Goal: Entertainment & Leisure: Consume media (video, audio)

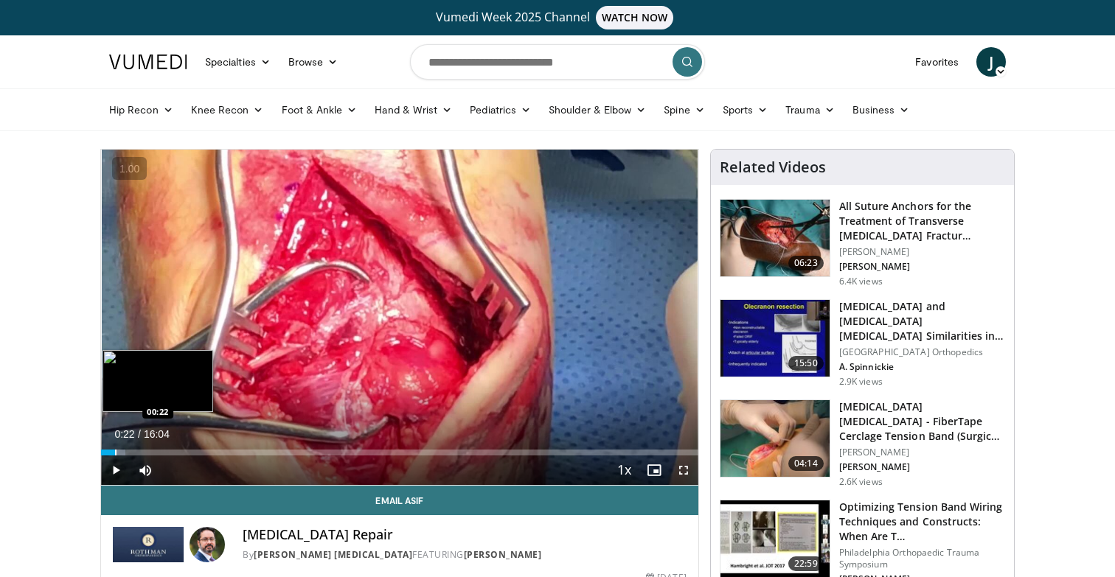
click at [115, 450] on div "Progress Bar" at bounding box center [115, 453] width 1 height 6
click at [141, 450] on div "Progress Bar" at bounding box center [141, 453] width 1 height 6
click at [168, 450] on div "Progress Bar" at bounding box center [168, 453] width 1 height 6
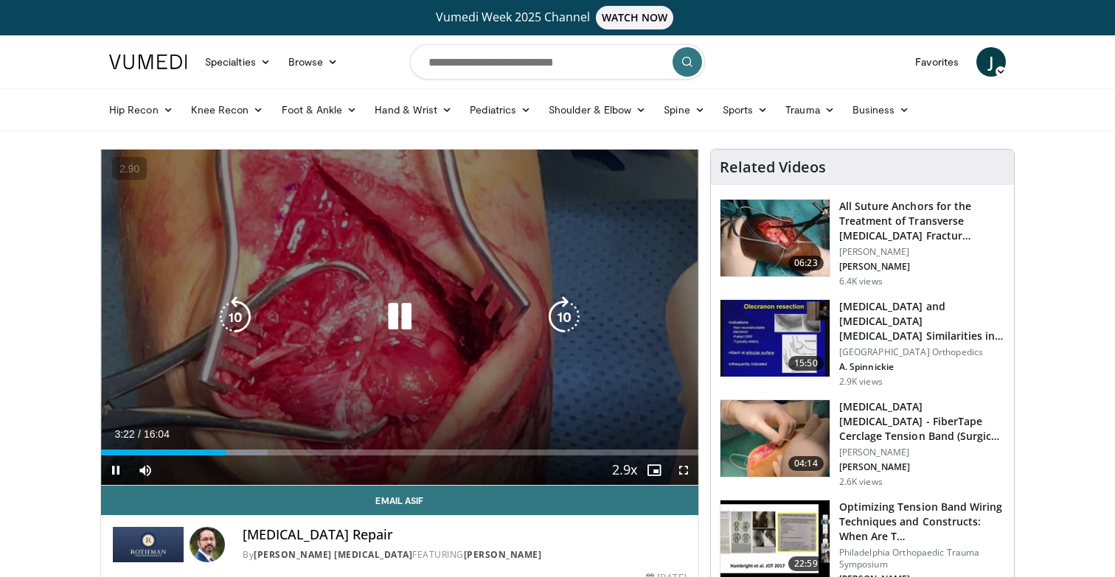
click at [380, 310] on icon "Video Player" at bounding box center [399, 316] width 41 height 41
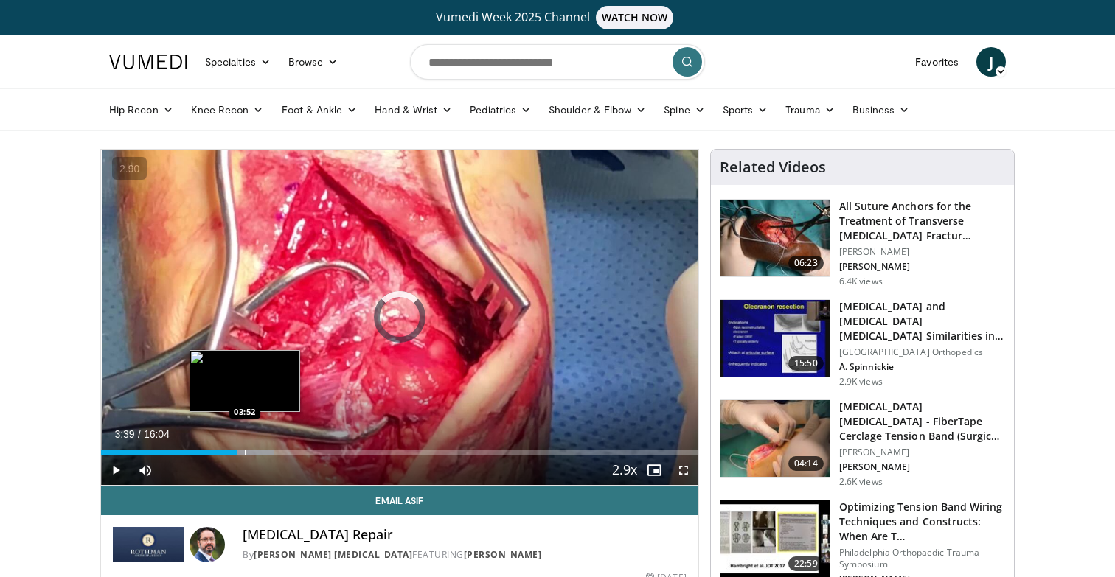
click at [245, 450] on div "Progress Bar" at bounding box center [245, 453] width 1 height 6
click at [262, 451] on div "Progress Bar" at bounding box center [262, 453] width 1 height 6
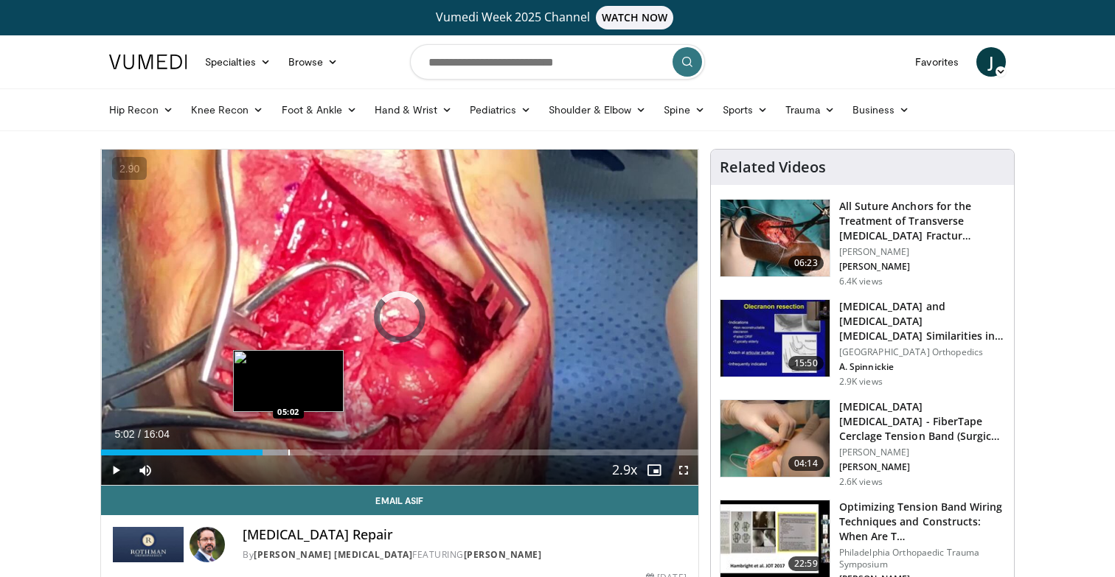
click at [288, 451] on div "Progress Bar" at bounding box center [288, 453] width 1 height 6
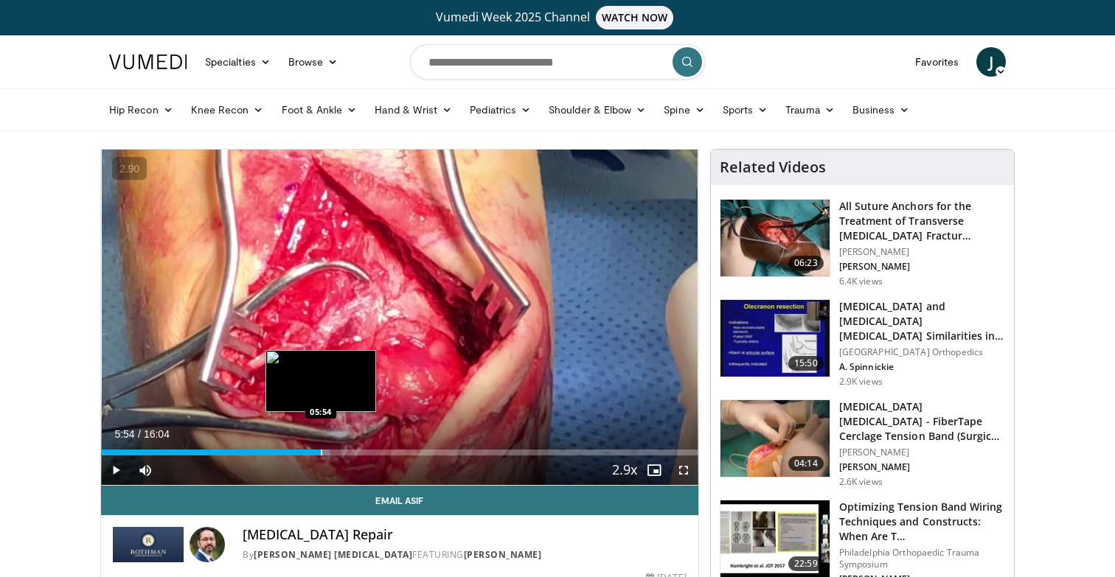
click at [321, 454] on div "Progress Bar" at bounding box center [321, 453] width 1 height 6
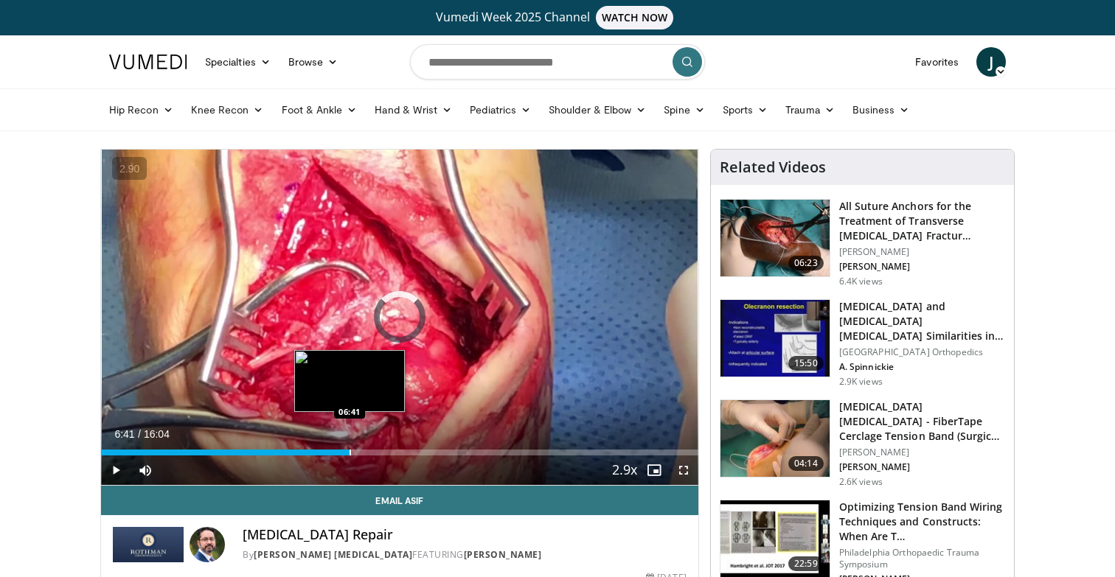
click at [349, 453] on div "Progress Bar" at bounding box center [349, 453] width 1 height 6
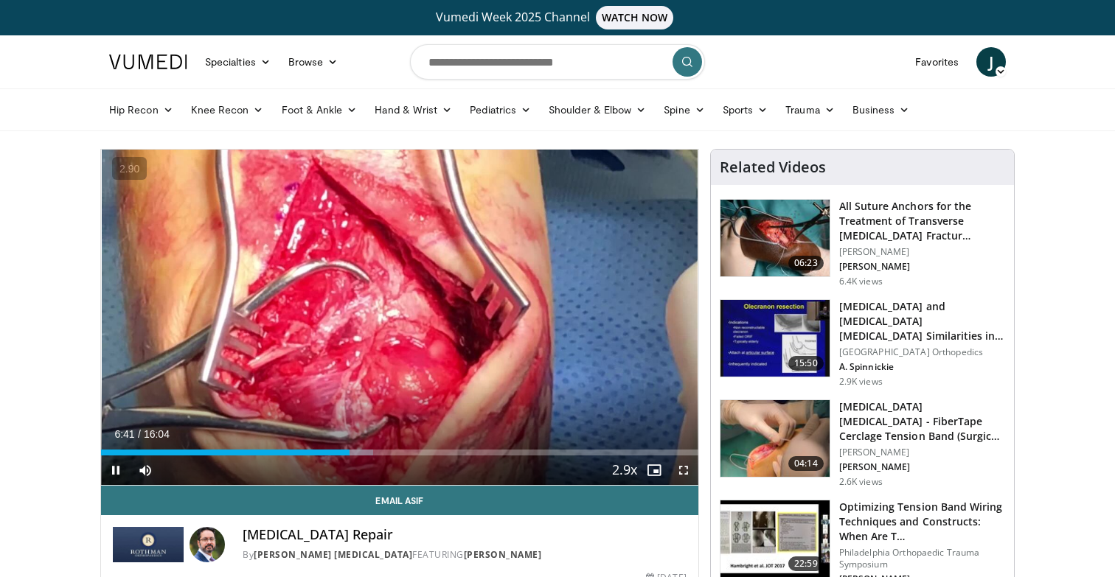
click at [495, 460] on div "Current Time 6:41 / Duration 16:04 Pause Skip Backward Skip Forward Mute Loaded…" at bounding box center [399, 470] width 597 height 29
click at [351, 453] on div "Progress Bar" at bounding box center [349, 453] width 1 height 6
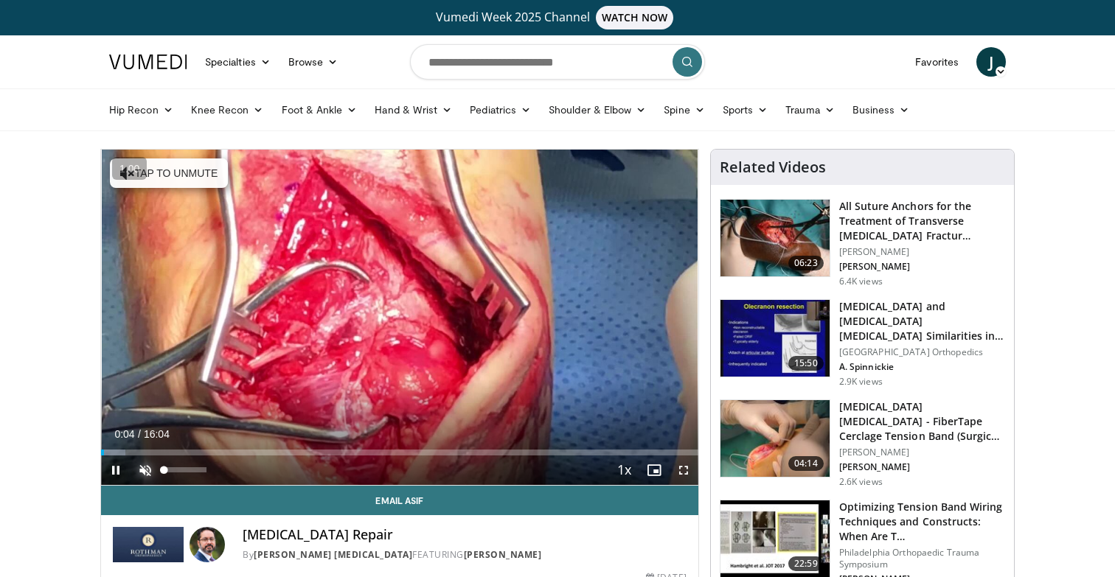
click at [154, 471] on span "Video Player" at bounding box center [144, 470] width 29 height 29
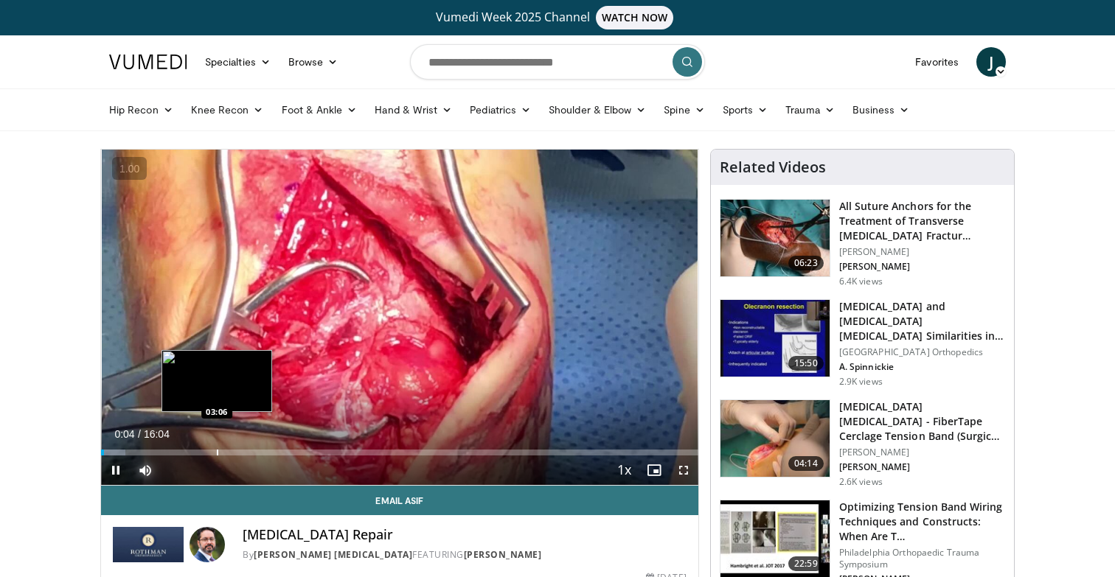
click at [217, 453] on div "Progress Bar" at bounding box center [217, 453] width 1 height 6
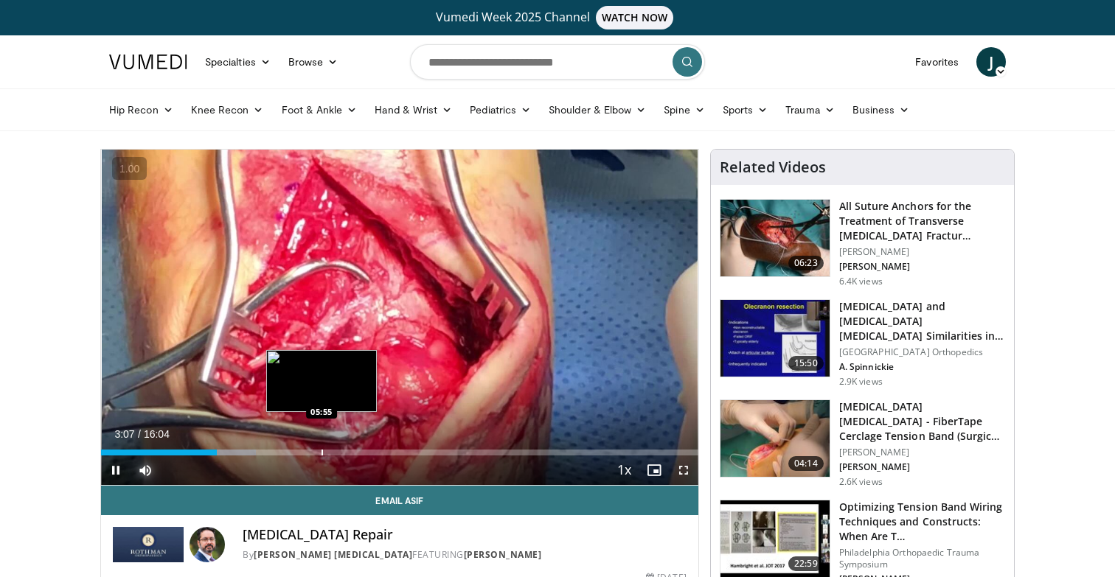
click at [321, 451] on div "Progress Bar" at bounding box center [321, 453] width 1 height 6
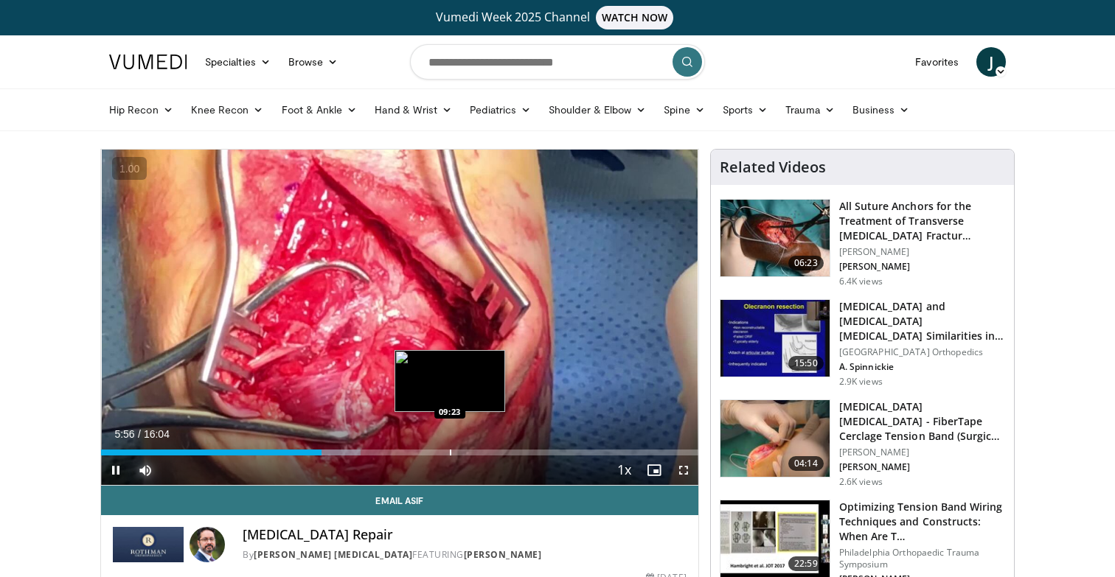
click at [450, 450] on div "Progress Bar" at bounding box center [450, 453] width 1 height 6
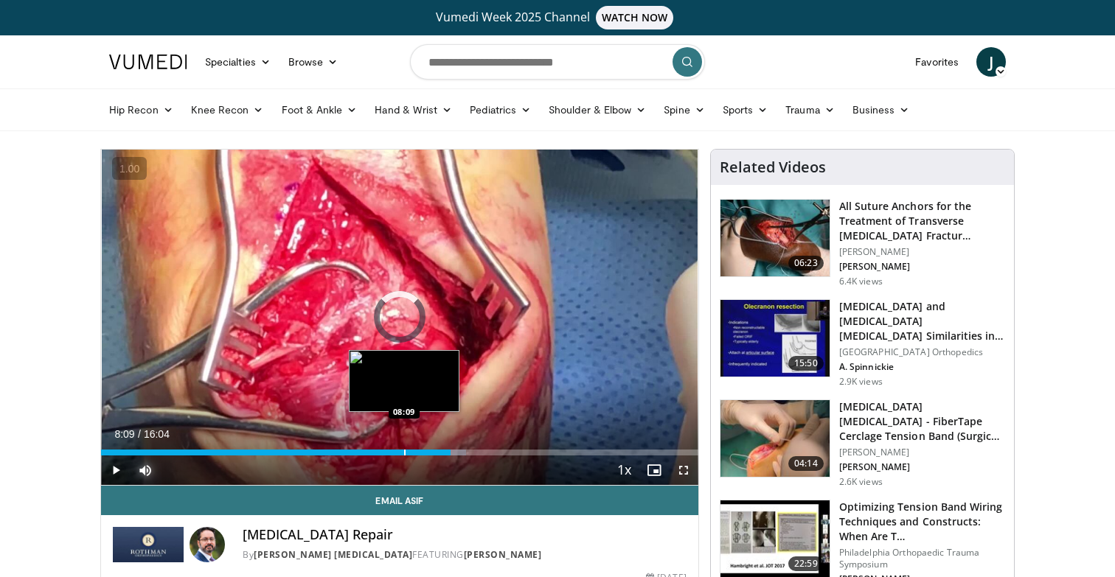
click at [404, 442] on div "Loaded : 61.19% 09:23 08:09" at bounding box center [399, 449] width 597 height 14
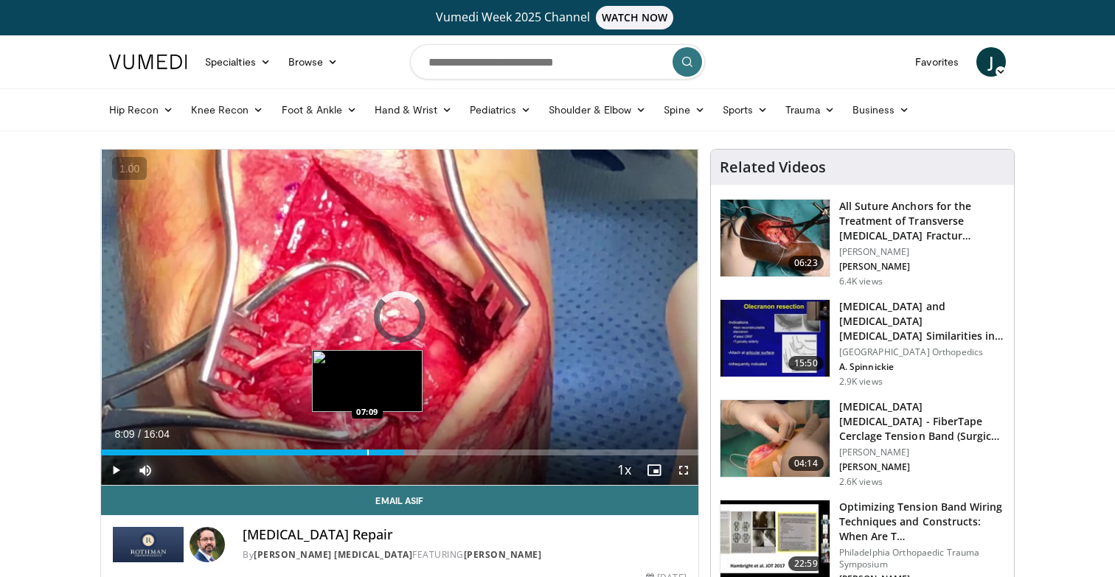
click at [367, 450] on div "Progress Bar" at bounding box center [367, 453] width 1 height 6
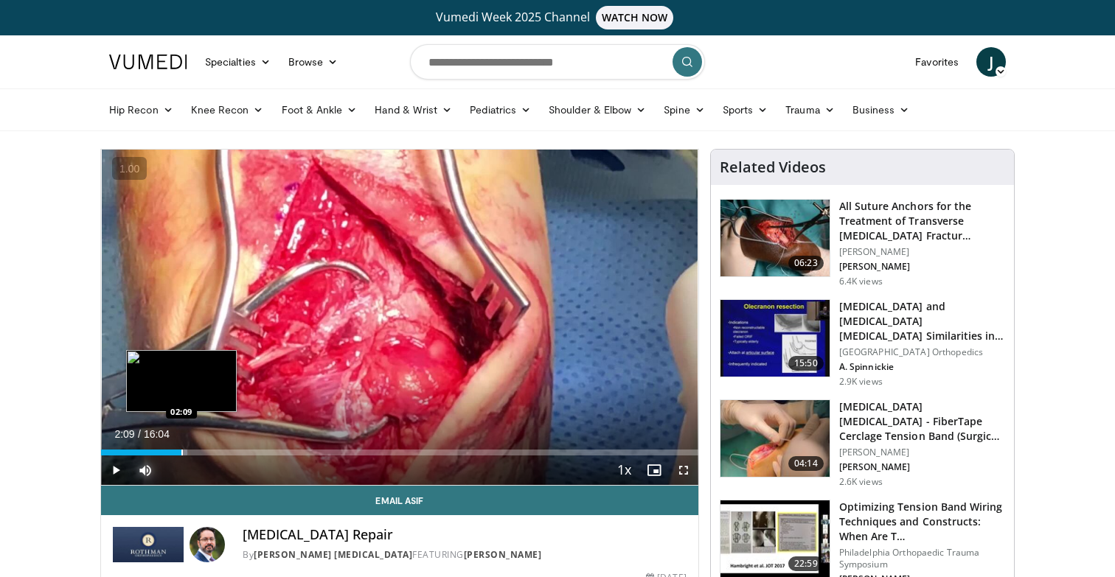
click at [181, 444] on div "Loaded : 14.49% 02:09 02:09" at bounding box center [399, 449] width 597 height 14
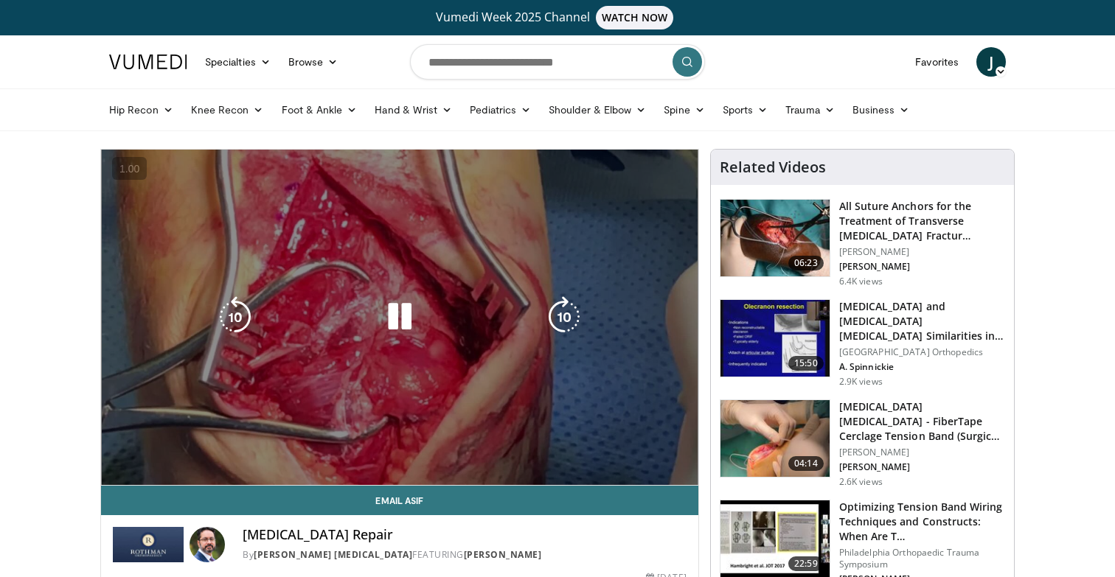
click at [158, 445] on div "Loaded : 20.70% 02:10 02:09" at bounding box center [399, 449] width 597 height 14
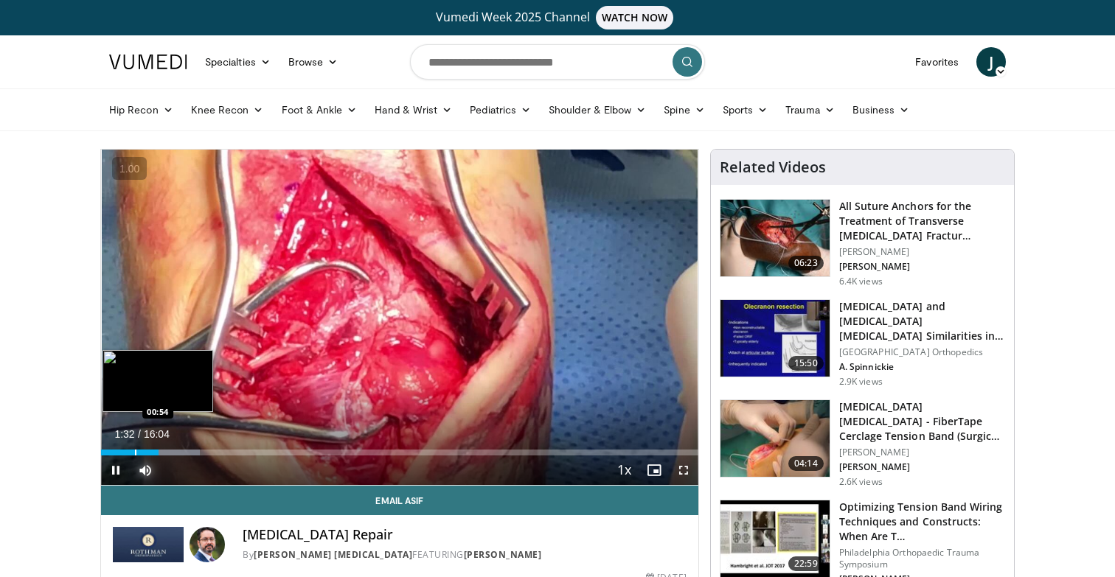
click at [135, 450] on div "Progress Bar" at bounding box center [135, 453] width 1 height 6
click at [119, 450] on div "Progress Bar" at bounding box center [119, 453] width 1 height 6
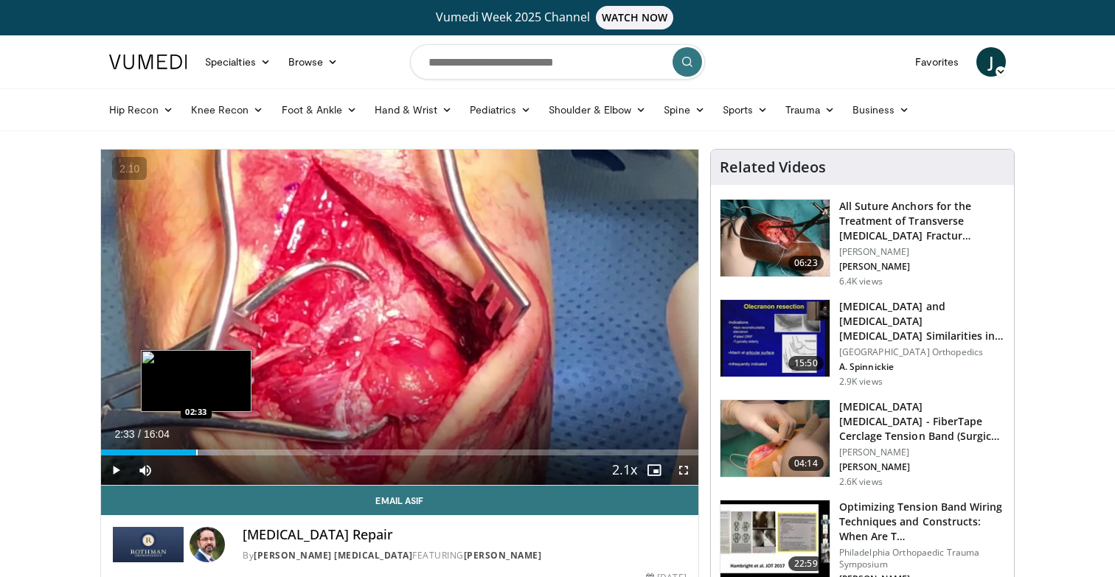
click at [195, 447] on div "Loaded : 19.67% 02:33 02:33" at bounding box center [399, 449] width 597 height 14
click at [226, 447] on div "Loaded : 22.77% 02:35 03:23" at bounding box center [399, 449] width 597 height 14
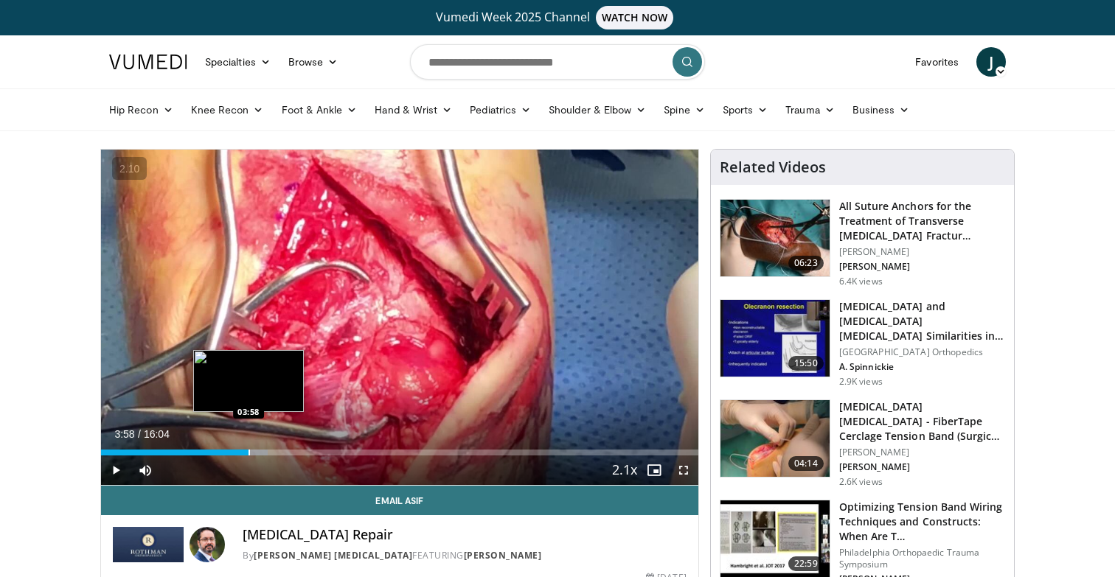
click at [248, 450] on div "Progress Bar" at bounding box center [248, 453] width 1 height 6
click at [257, 450] on div "Progress Bar" at bounding box center [257, 453] width 1 height 6
click at [274, 450] on div "Progress Bar" at bounding box center [274, 453] width 1 height 6
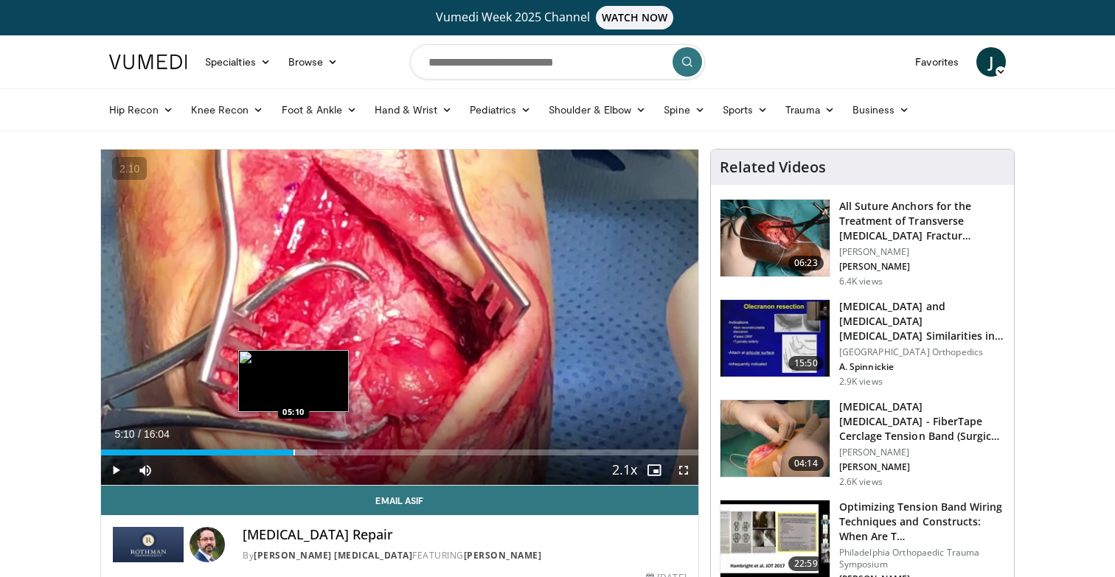
click at [293, 452] on div "Progress Bar" at bounding box center [293, 453] width 1 height 6
click at [306, 451] on div "Progress Bar" at bounding box center [306, 453] width 1 height 6
click at [314, 451] on div "Progress Bar" at bounding box center [314, 453] width 1 height 6
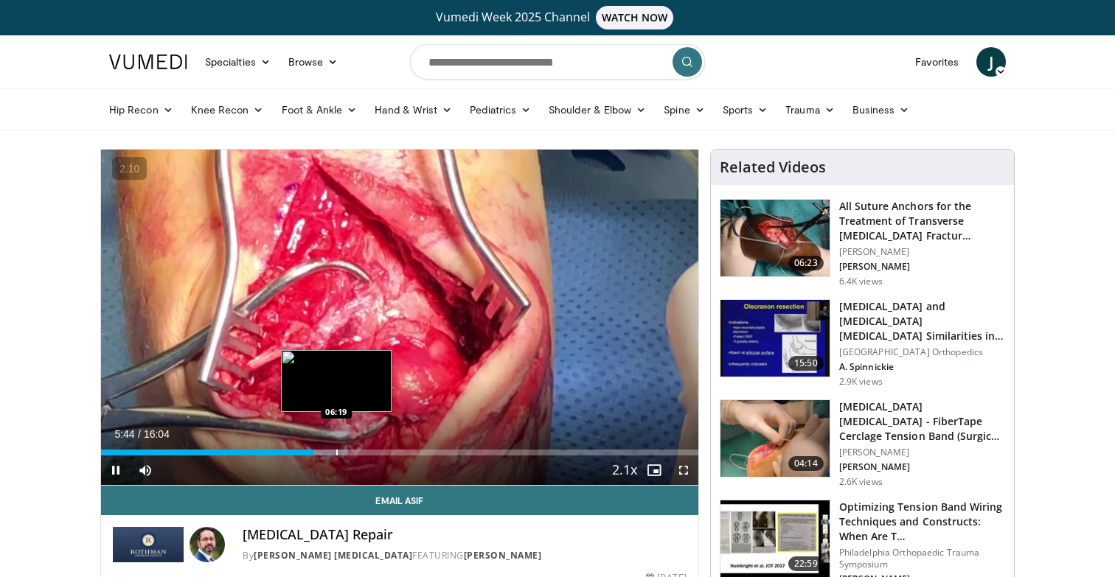
click at [336, 451] on div "Progress Bar" at bounding box center [336, 453] width 1 height 6
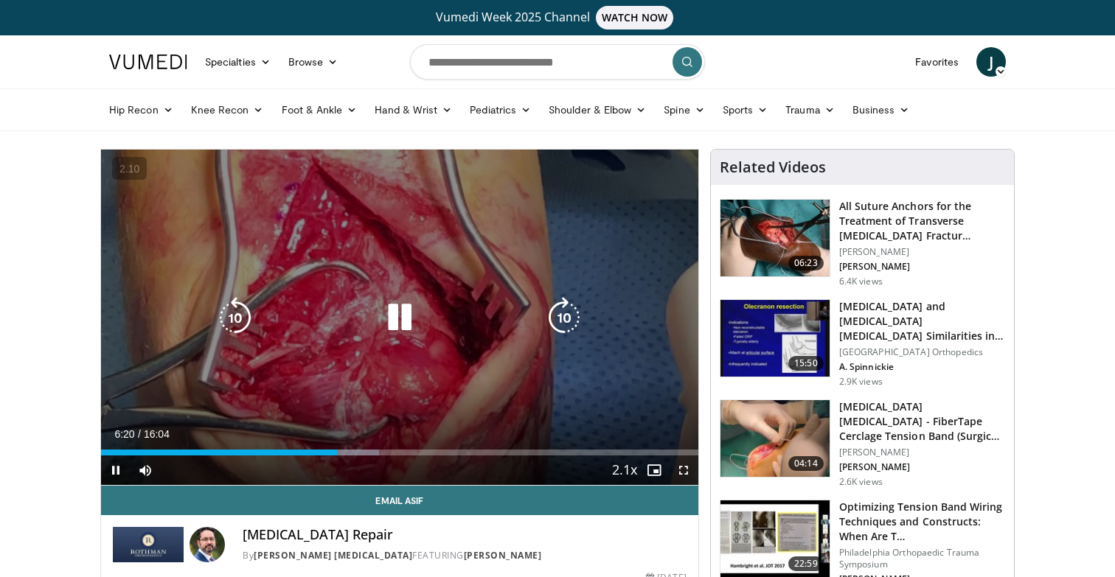
click at [361, 451] on div "Progress Bar" at bounding box center [348, 453] width 60 height 6
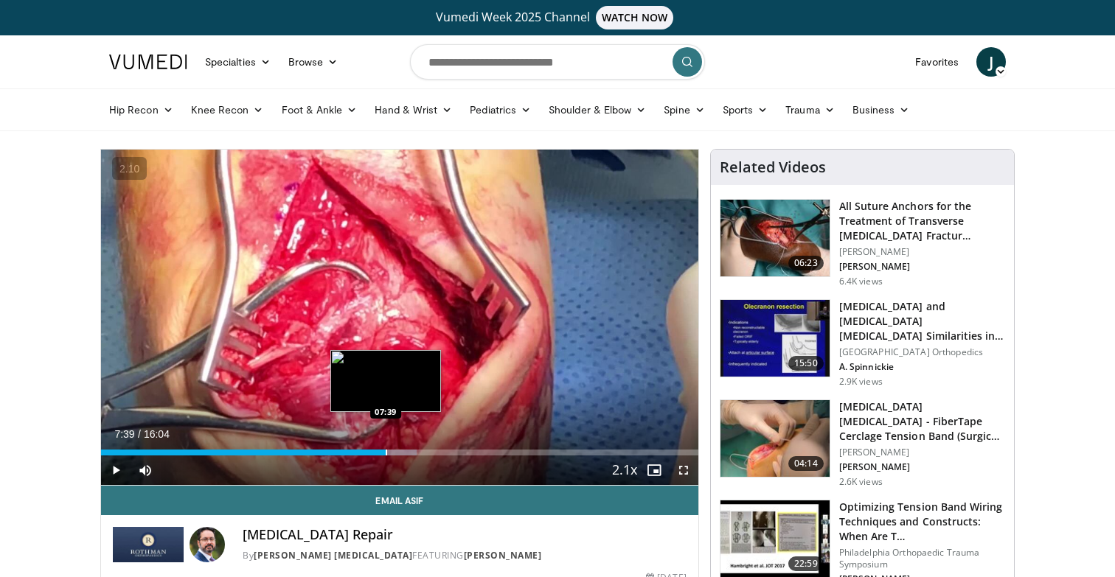
click at [386, 452] on div "Progress Bar" at bounding box center [386, 453] width 1 height 6
click at [351, 449] on video-js "**********" at bounding box center [399, 318] width 597 height 336
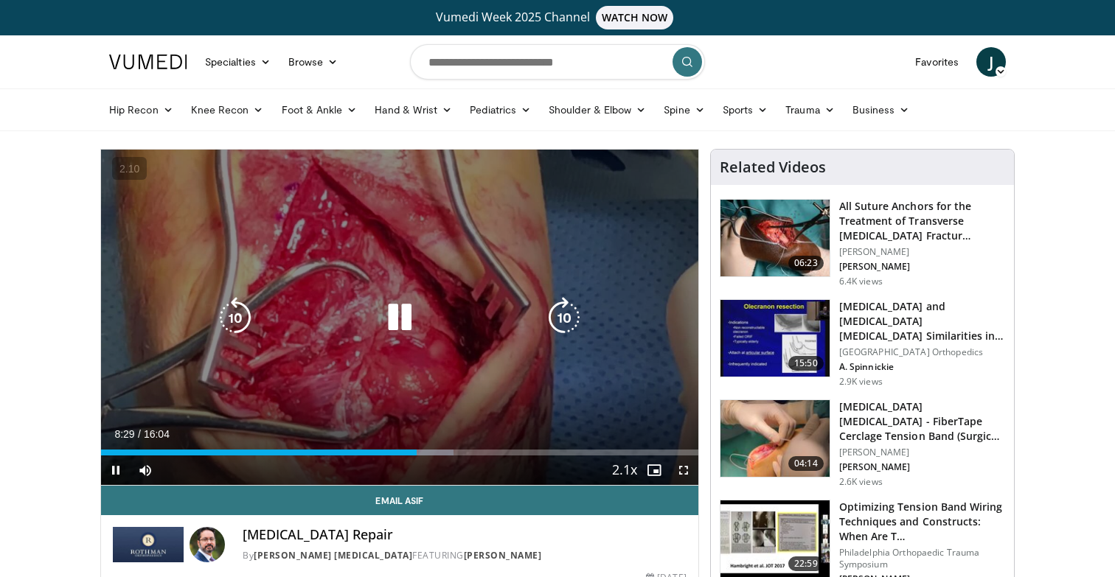
click at [475, 355] on div "10 seconds Tap to unmute" at bounding box center [399, 317] width 597 height 335
click at [400, 327] on icon "Video Player" at bounding box center [399, 317] width 41 height 41
click at [383, 318] on icon "Video Player" at bounding box center [399, 317] width 41 height 41
